Goal: Check status: Check status

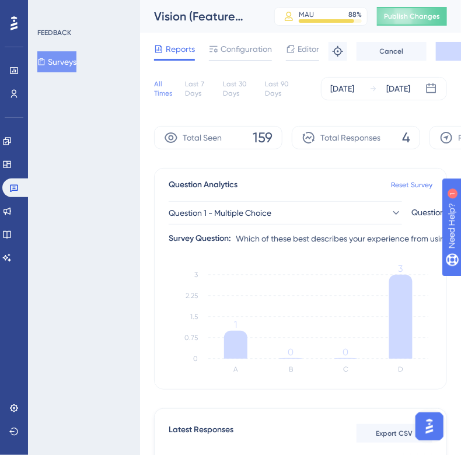
click at [77, 176] on div "FEEDBACK Surveys" at bounding box center [84, 227] width 112 height 455
click at [54, 71] on button "Surveys" at bounding box center [56, 61] width 39 height 21
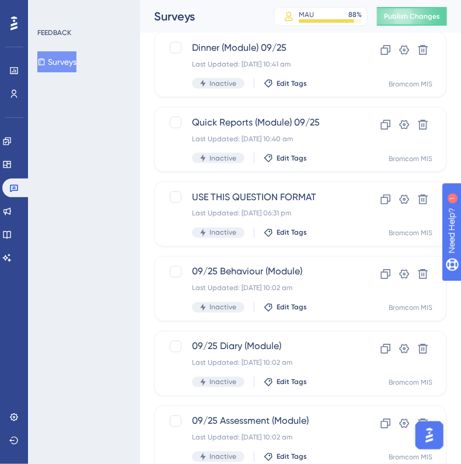
scroll to position [375, 0]
click at [64, 216] on div "FEEDBACK Surveys" at bounding box center [84, 232] width 112 height 464
click at [66, 247] on div "FEEDBACK Surveys" at bounding box center [84, 232] width 112 height 464
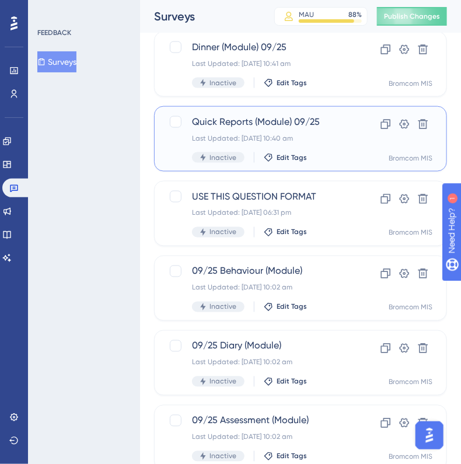
click at [275, 128] on div "Quick Reports (Module) 09/25 Last Updated: [DATE] 10:40 am Inactive Edit Tags" at bounding box center [256, 139] width 128 height 48
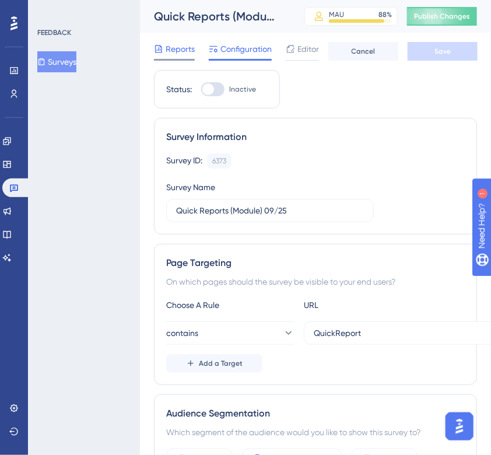
click at [178, 48] on span "Reports" at bounding box center [180, 49] width 29 height 14
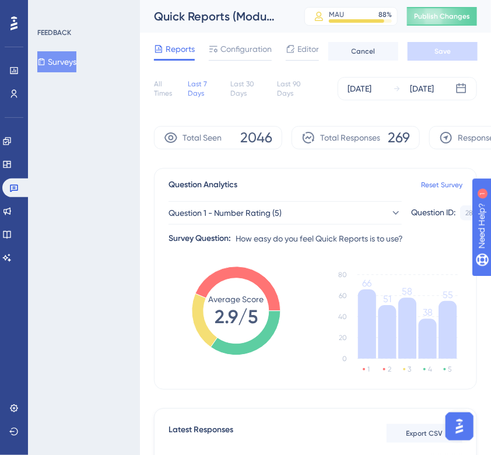
click at [79, 282] on div "FEEDBACK Surveys" at bounding box center [84, 227] width 112 height 455
click at [219, 210] on span "Question 1 - Number Rating (5)" at bounding box center [225, 213] width 113 height 14
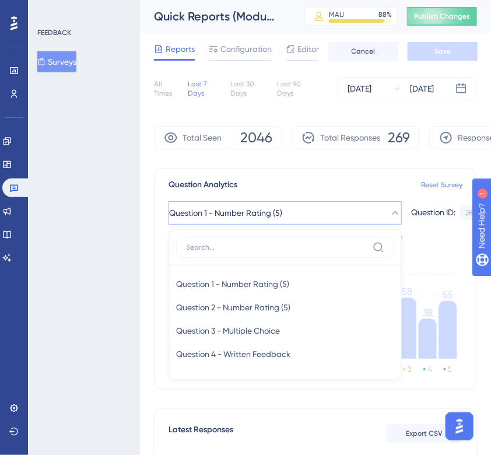
scroll to position [75, 0]
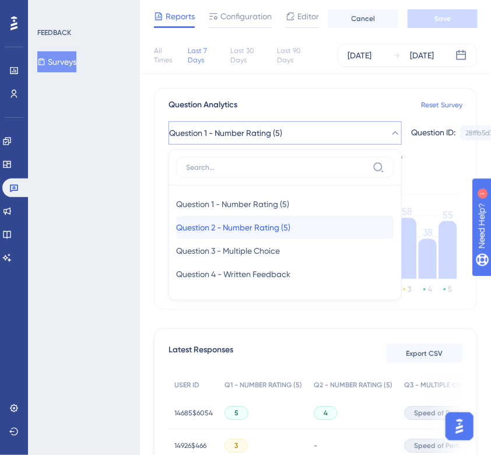
click at [218, 221] on span "Question 2 - Number Rating (5)" at bounding box center [233, 228] width 114 height 14
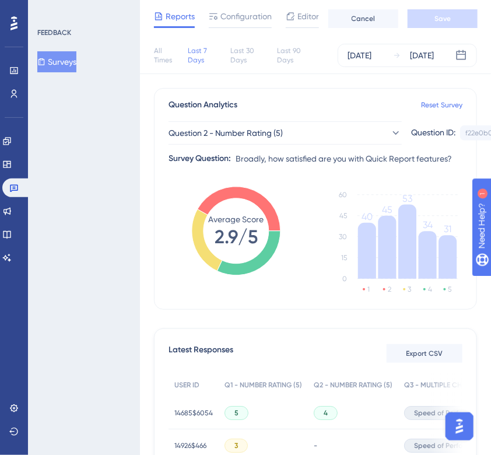
click at [85, 272] on div "FEEDBACK Surveys" at bounding box center [84, 227] width 112 height 455
click at [306, 135] on button "Question 2 - Number Rating (5)" at bounding box center [285, 132] width 233 height 23
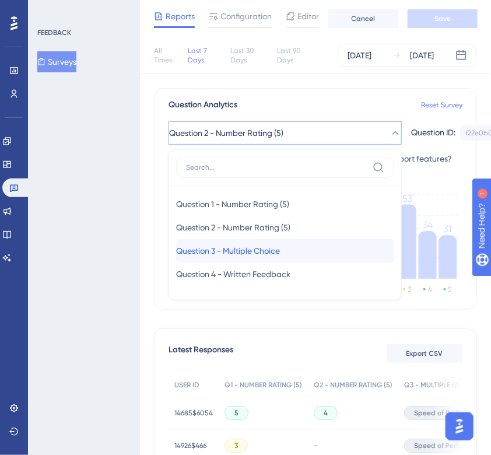
click at [264, 244] on span "Question 3 - Multiple Choice" at bounding box center [228, 251] width 104 height 14
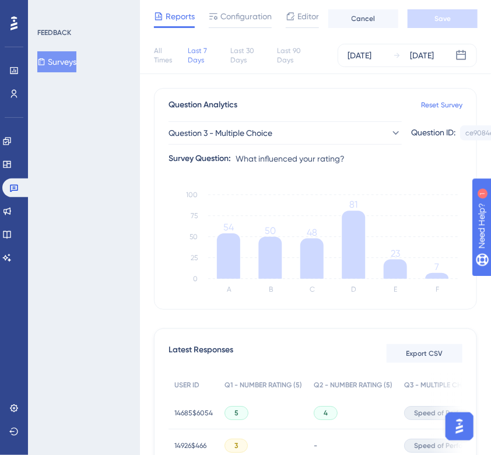
click at [71, 230] on div "FEEDBACK Surveys" at bounding box center [84, 227] width 112 height 455
click at [97, 262] on div "FEEDBACK Surveys" at bounding box center [84, 227] width 112 height 455
click at [96, 247] on div "FEEDBACK Surveys" at bounding box center [84, 227] width 112 height 455
click at [47, 261] on div "FEEDBACK Surveys" at bounding box center [84, 227] width 112 height 455
click at [280, 116] on div "Question 3 - Multiple Choice Question ID: ce9084e6... Copy Survey Question: Wha…" at bounding box center [316, 139] width 294 height 54
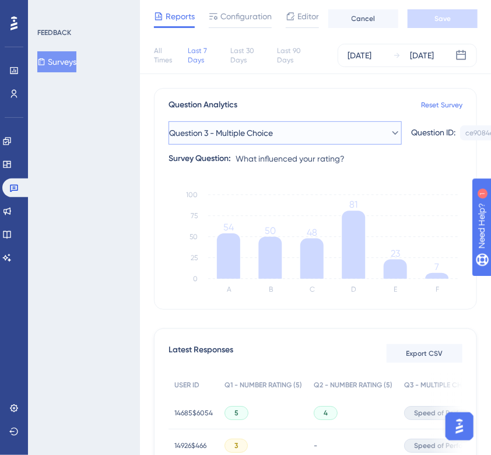
click at [271, 132] on span "Question 3 - Multiple Choice" at bounding box center [221, 133] width 104 height 14
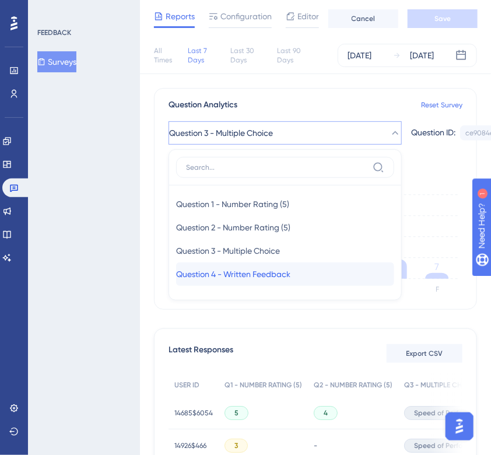
click at [244, 271] on span "Question 4 - Written Feedback" at bounding box center [233, 274] width 114 height 14
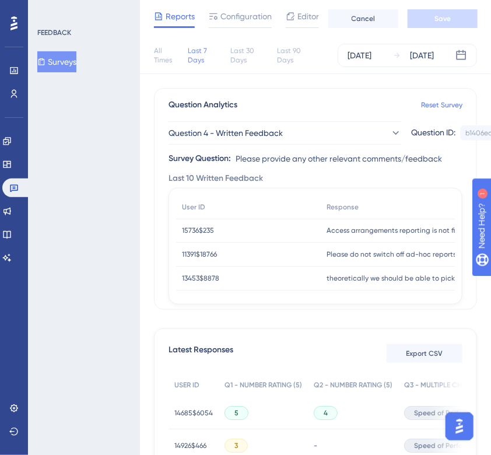
click at [57, 282] on div "FEEDBACK Surveys" at bounding box center [84, 227] width 112 height 455
click at [76, 64] on button "Surveys" at bounding box center [56, 61] width 39 height 21
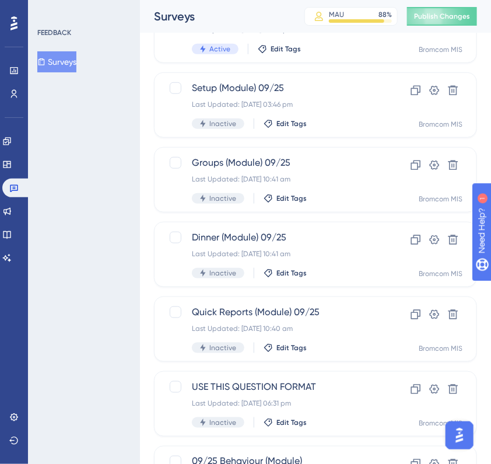
scroll to position [181, 0]
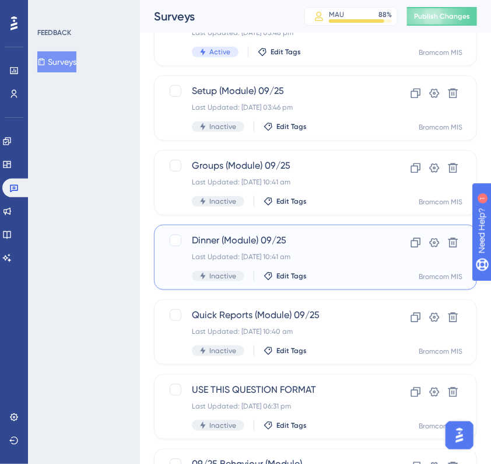
click at [301, 249] on div "Dinner (Module) 09/25 Last Updated: [DATE] 10:41 am Inactive Edit Tags" at bounding box center [269, 257] width 154 height 48
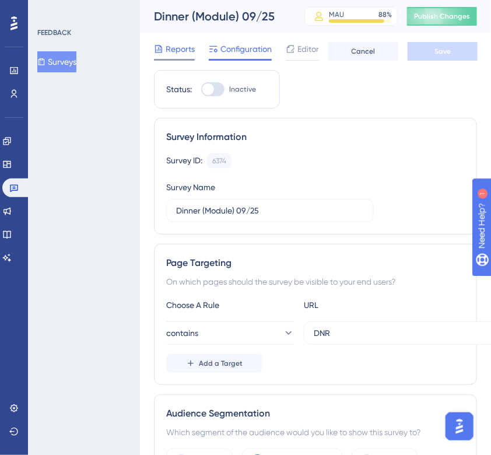
click at [186, 54] on span "Reports" at bounding box center [180, 49] width 29 height 14
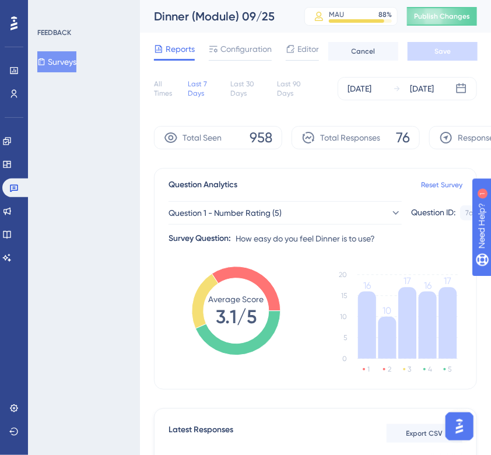
click at [54, 214] on div "FEEDBACK Surveys" at bounding box center [84, 227] width 112 height 455
click at [78, 233] on div "FEEDBACK Surveys" at bounding box center [84, 227] width 112 height 455
click at [109, 235] on div "FEEDBACK Surveys" at bounding box center [84, 227] width 112 height 455
click at [217, 207] on span "Question 1 - Number Rating (5)" at bounding box center [225, 213] width 113 height 14
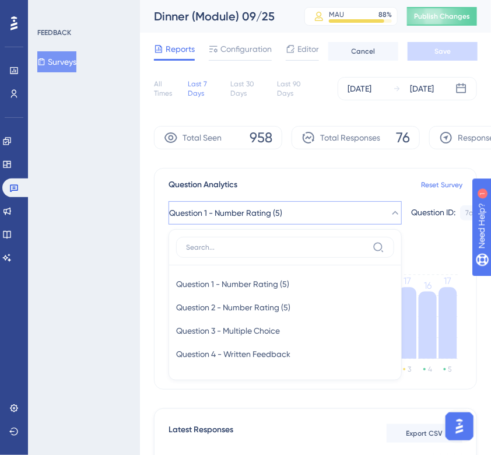
scroll to position [75, 0]
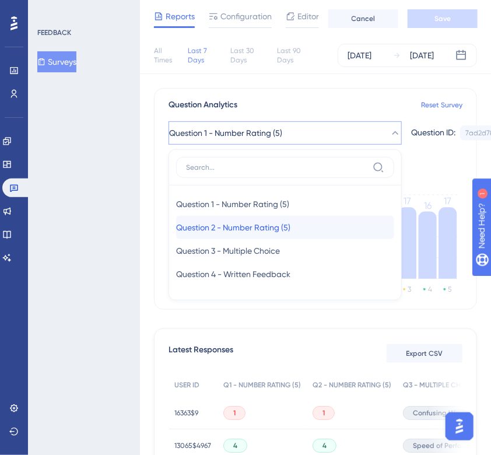
click at [214, 226] on span "Question 2 - Number Rating (5)" at bounding box center [233, 228] width 114 height 14
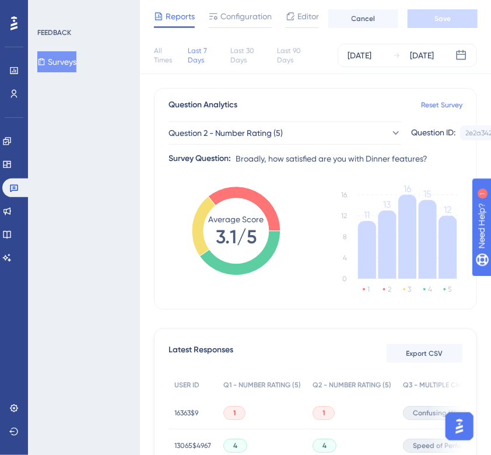
click at [105, 219] on div "FEEDBACK Surveys" at bounding box center [84, 227] width 112 height 455
click at [232, 128] on span "Question 2 - Number Rating (5)" at bounding box center [226, 133] width 114 height 14
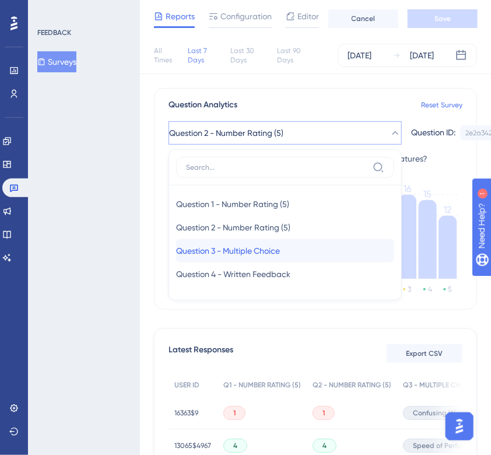
click at [242, 251] on span "Question 3 - Multiple Choice" at bounding box center [228, 251] width 104 height 14
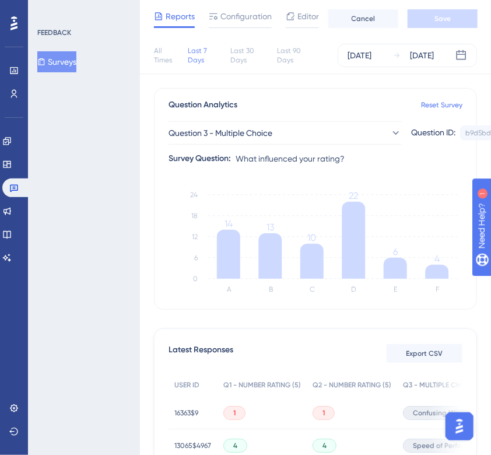
click at [97, 222] on div "FEEDBACK Surveys" at bounding box center [84, 227] width 112 height 455
click at [39, 207] on div "FEEDBACK Surveys" at bounding box center [84, 227] width 112 height 455
click at [82, 225] on div "FEEDBACK Surveys" at bounding box center [84, 227] width 112 height 455
click at [76, 60] on button "Surveys" at bounding box center [56, 61] width 39 height 21
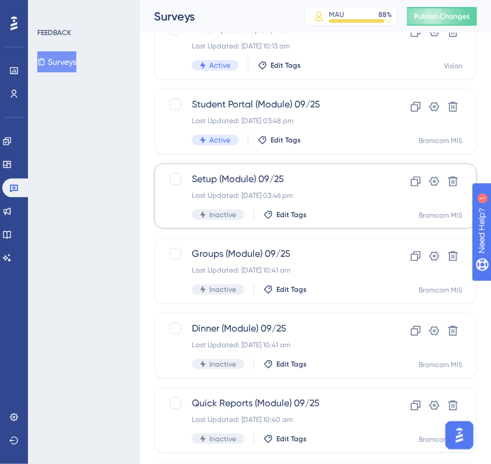
scroll to position [93, 0]
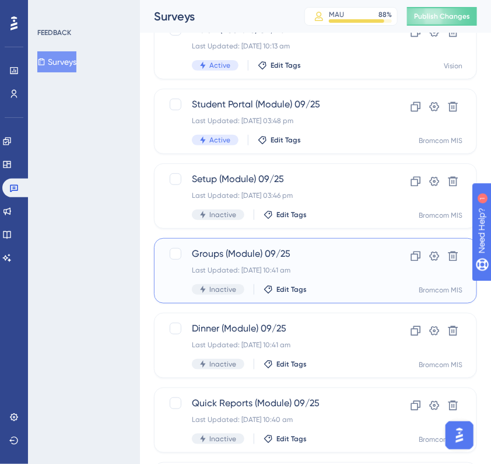
click at [286, 254] on span "Groups (Module) 09/25" at bounding box center [269, 254] width 154 height 14
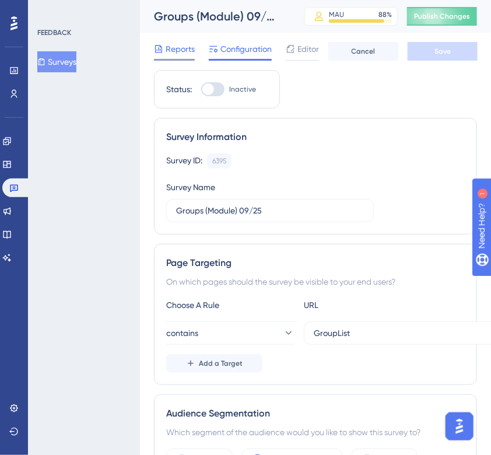
click at [167, 44] on span "Reports" at bounding box center [180, 49] width 29 height 14
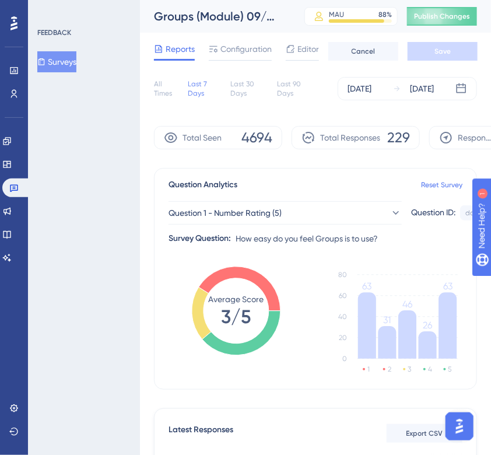
click at [107, 218] on div "FEEDBACK Surveys" at bounding box center [84, 227] width 112 height 455
click at [113, 219] on div "FEEDBACK Surveys" at bounding box center [84, 227] width 112 height 455
click at [223, 216] on span "Question 1 - Number Rating (5)" at bounding box center [225, 213] width 113 height 14
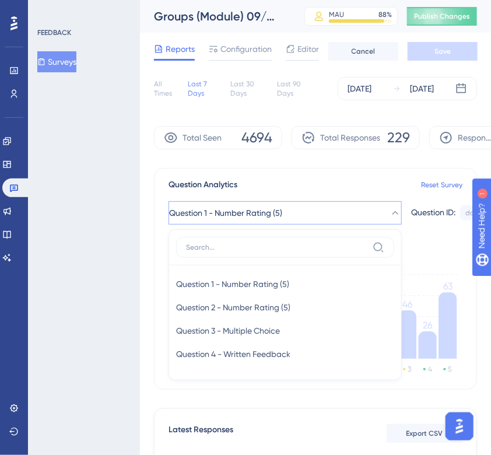
scroll to position [77, 0]
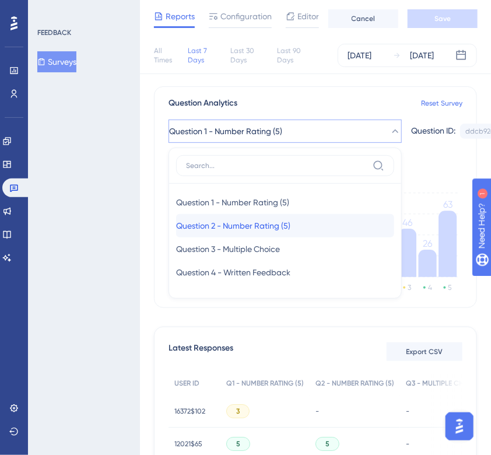
click at [220, 226] on span "Question 2 - Number Rating (5)" at bounding box center [233, 226] width 114 height 14
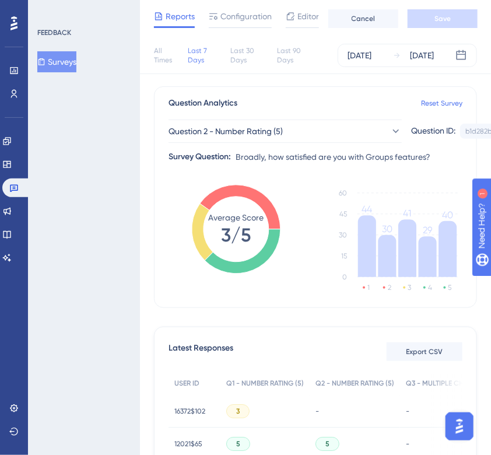
click at [93, 230] on div "FEEDBACK Surveys" at bounding box center [84, 227] width 112 height 455
click at [259, 139] on button "Question 2 - Number Rating (5)" at bounding box center [285, 131] width 233 height 23
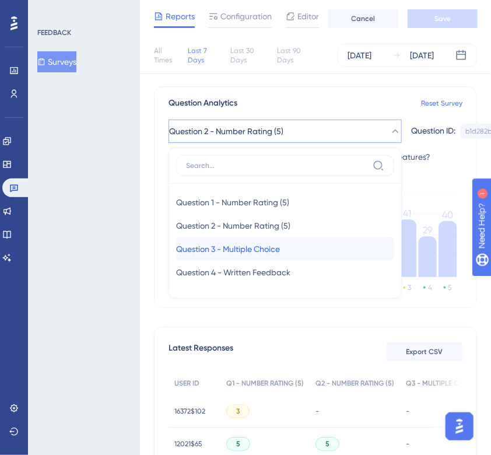
click at [243, 244] on span "Question 3 - Multiple Choice" at bounding box center [228, 249] width 104 height 14
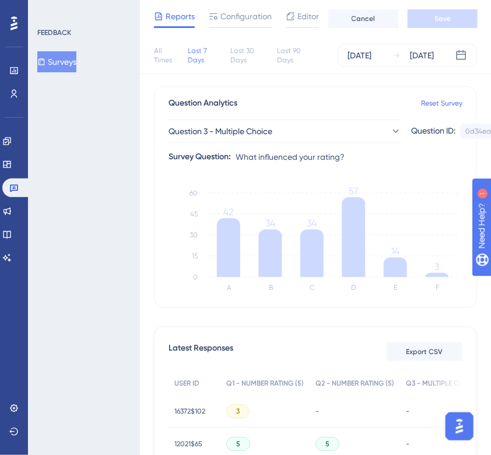
click at [106, 270] on div "FEEDBACK Surveys" at bounding box center [84, 227] width 112 height 455
click at [64, 249] on div "FEEDBACK Surveys" at bounding box center [84, 227] width 112 height 455
click at [72, 60] on button "Surveys" at bounding box center [56, 61] width 39 height 21
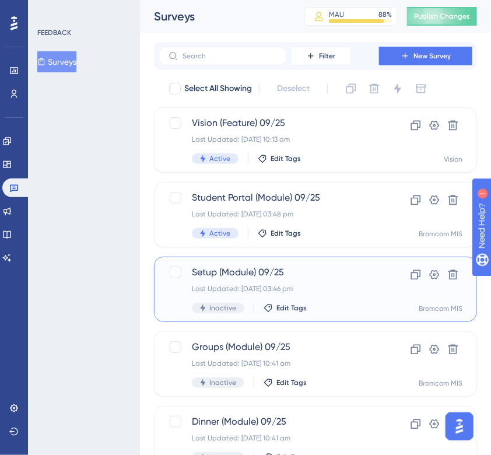
click at [317, 295] on div "Setup (Module) 09/25 Last Updated: [DATE] 03:46 pm Inactive Edit Tags" at bounding box center [269, 289] width 154 height 48
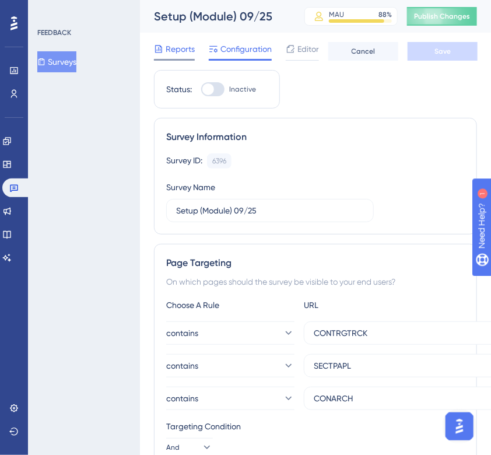
click at [186, 46] on span "Reports" at bounding box center [180, 49] width 29 height 14
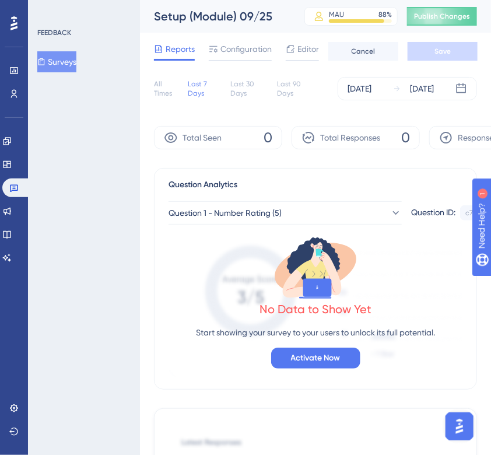
click at [156, 88] on div "All Times" at bounding box center [166, 88] width 25 height 19
click at [68, 60] on button "Surveys" at bounding box center [56, 61] width 39 height 21
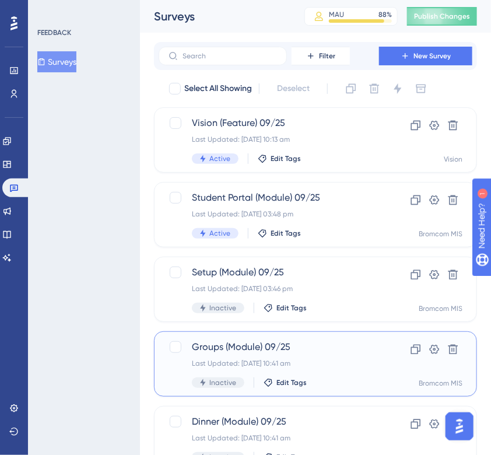
click at [282, 351] on span "Groups (Module) 09/25" at bounding box center [269, 347] width 154 height 14
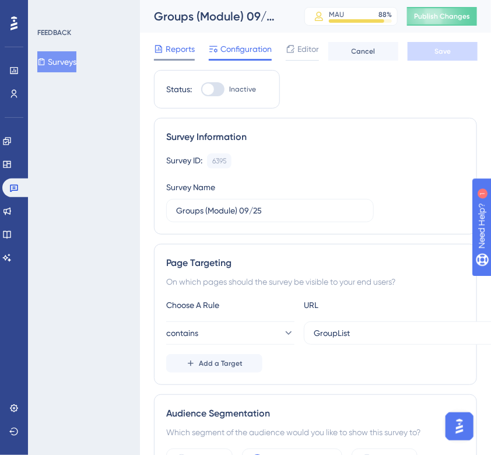
click at [182, 53] on span "Reports" at bounding box center [180, 49] width 29 height 14
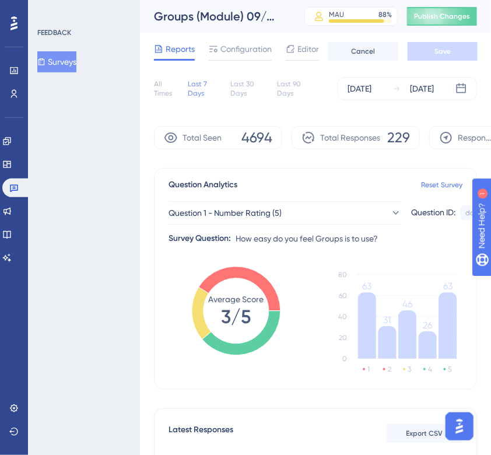
click at [166, 86] on div "All Times" at bounding box center [166, 88] width 25 height 19
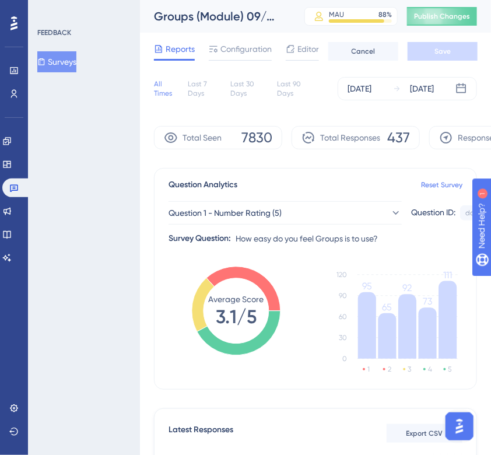
click at [86, 228] on div "FEEDBACK Surveys" at bounding box center [84, 227] width 112 height 455
click at [218, 206] on span "Question 1 - Number Rating (5)" at bounding box center [225, 213] width 113 height 14
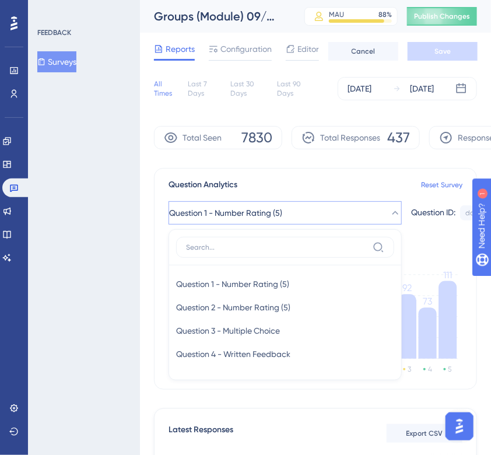
scroll to position [77, 0]
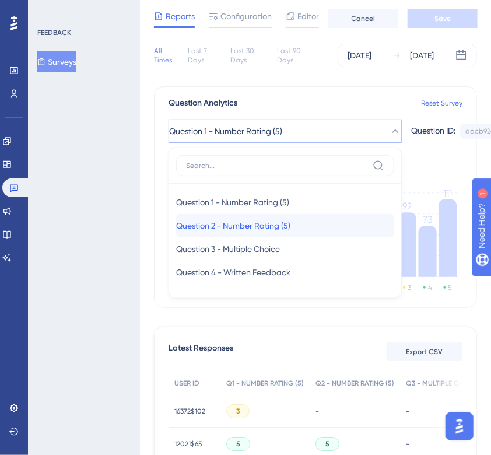
click at [217, 226] on span "Question 2 - Number Rating (5)" at bounding box center [233, 226] width 114 height 14
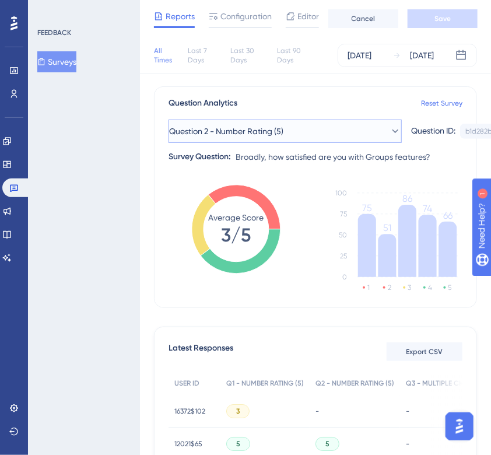
click at [275, 129] on span "Question 2 - Number Rating (5)" at bounding box center [226, 131] width 114 height 14
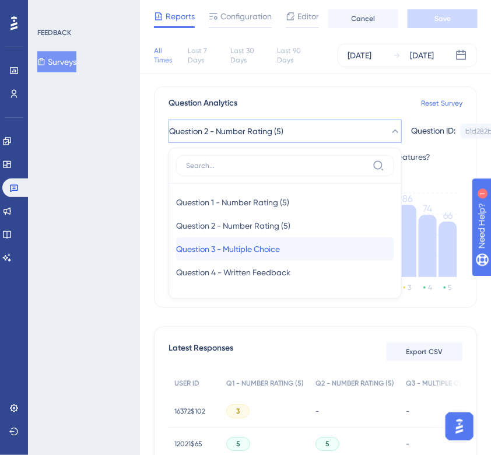
click at [242, 251] on span "Question 3 - Multiple Choice" at bounding box center [228, 249] width 104 height 14
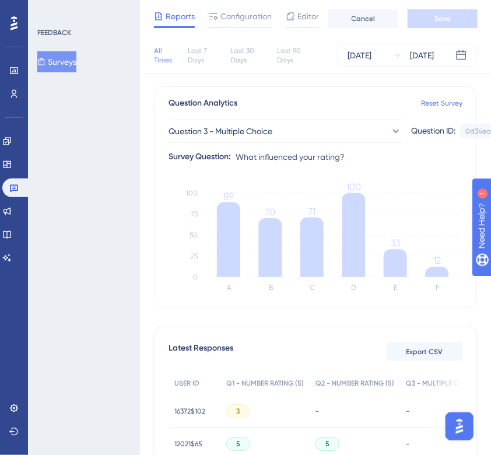
click at [76, 239] on div "FEEDBACK Surveys" at bounding box center [84, 227] width 112 height 455
click at [76, 230] on div "FEEDBACK Surveys" at bounding box center [84, 227] width 112 height 455
click at [93, 228] on div "FEEDBACK Surveys" at bounding box center [84, 227] width 112 height 455
click at [76, 68] on button "Surveys" at bounding box center [56, 61] width 39 height 21
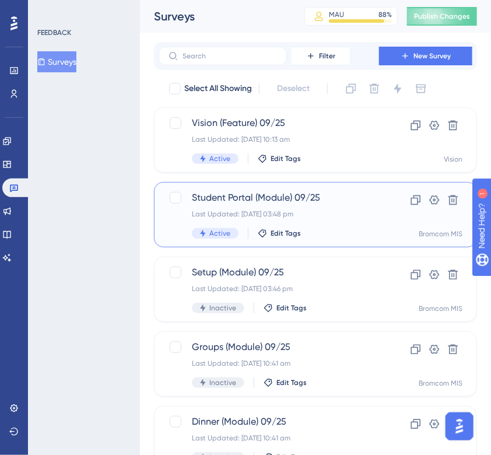
click at [305, 212] on div "Last Updated: [DATE] 03:48 pm" at bounding box center [269, 213] width 154 height 9
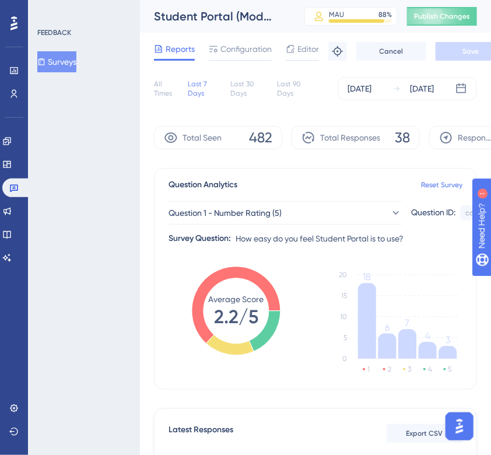
click at [160, 88] on div "All Times" at bounding box center [166, 88] width 25 height 19
click at [68, 268] on div "FEEDBACK Surveys" at bounding box center [84, 227] width 112 height 455
click at [71, 284] on div "FEEDBACK Surveys" at bounding box center [84, 227] width 112 height 455
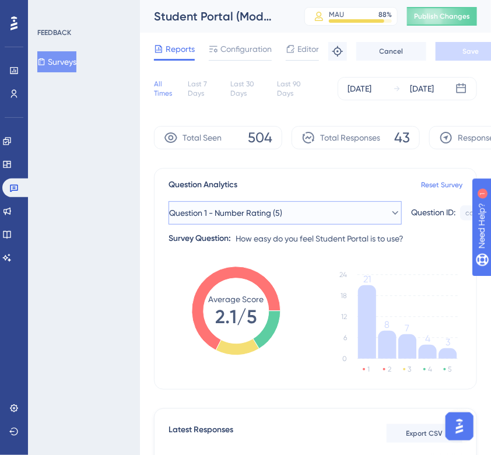
click at [257, 218] on span "Question 1 - Number Rating (5)" at bounding box center [225, 213] width 113 height 14
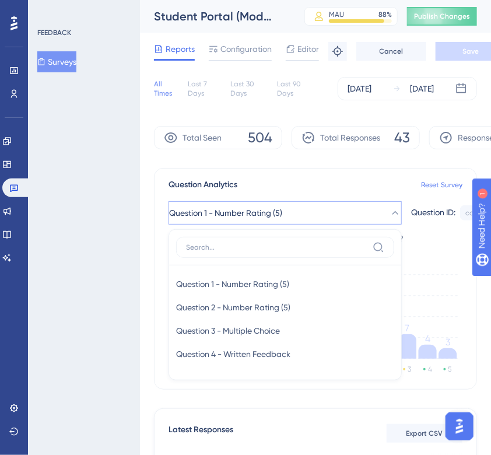
scroll to position [75, 0]
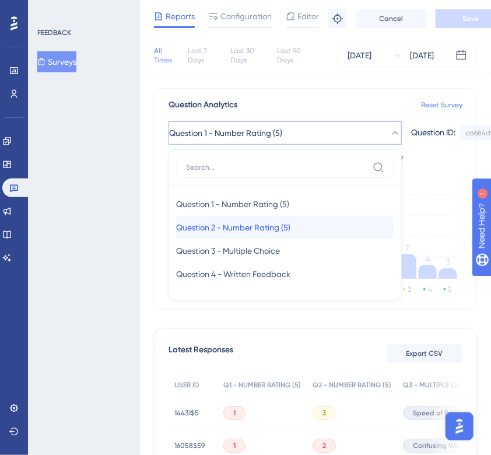
click at [256, 222] on span "Question 2 - Number Rating (5)" at bounding box center [233, 228] width 114 height 14
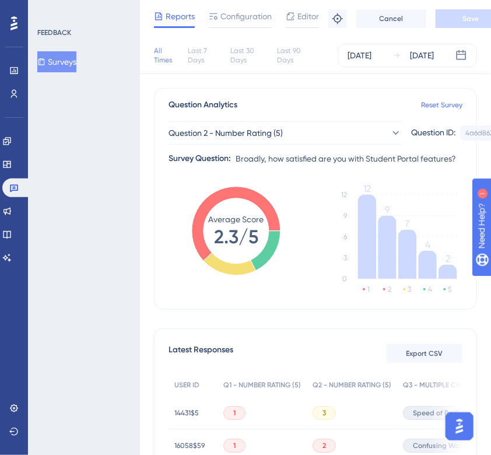
click at [78, 184] on div "FEEDBACK Surveys" at bounding box center [84, 227] width 112 height 455
click at [273, 128] on span "Question 2 - Number Rating (5)" at bounding box center [226, 133] width 114 height 14
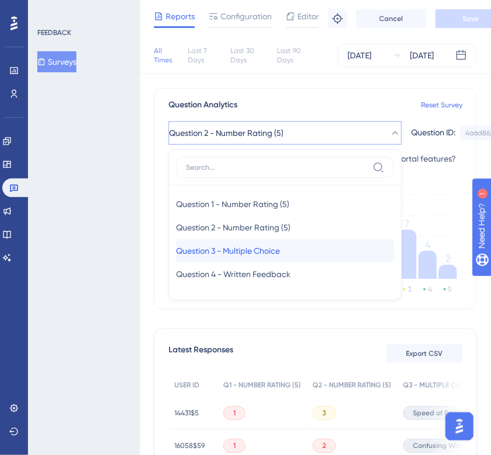
click at [249, 250] on span "Question 3 - Multiple Choice" at bounding box center [228, 251] width 104 height 14
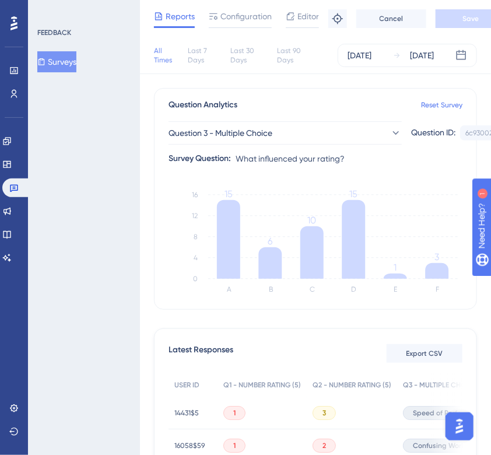
click at [101, 320] on div "FEEDBACK Surveys" at bounding box center [84, 227] width 112 height 455
click at [89, 201] on div "FEEDBACK Surveys" at bounding box center [84, 227] width 112 height 455
click at [74, 67] on button "Surveys" at bounding box center [56, 61] width 39 height 21
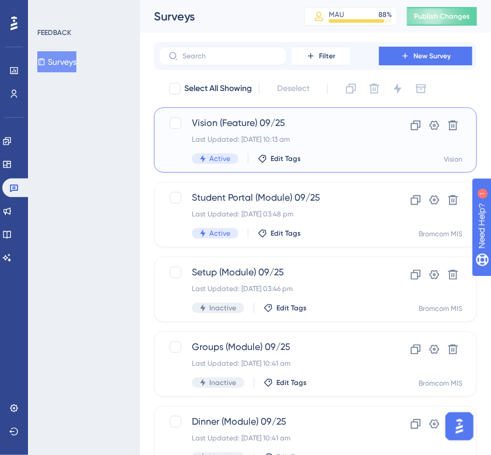
click at [221, 121] on span "Vision (Feature) 09/25" at bounding box center [269, 123] width 154 height 14
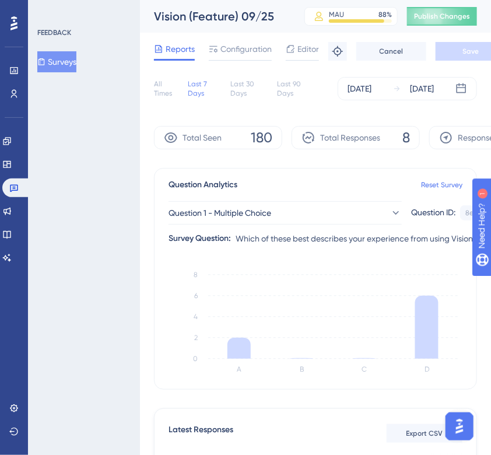
click at [161, 93] on div "All Times" at bounding box center [166, 88] width 25 height 19
click at [94, 171] on div "FEEDBACK Surveys" at bounding box center [84, 227] width 112 height 455
click at [76, 61] on button "Surveys" at bounding box center [56, 61] width 39 height 21
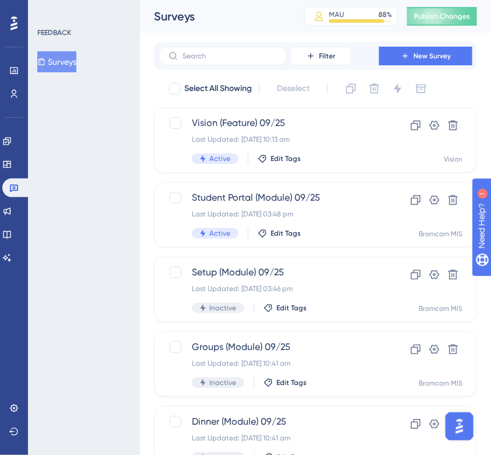
click at [96, 197] on div "FEEDBACK Surveys" at bounding box center [84, 227] width 112 height 455
click at [61, 213] on div "FEEDBACK Surveys" at bounding box center [84, 227] width 112 height 455
click at [93, 174] on div "FEEDBACK Surveys" at bounding box center [84, 227] width 112 height 455
